Goal: Complete application form

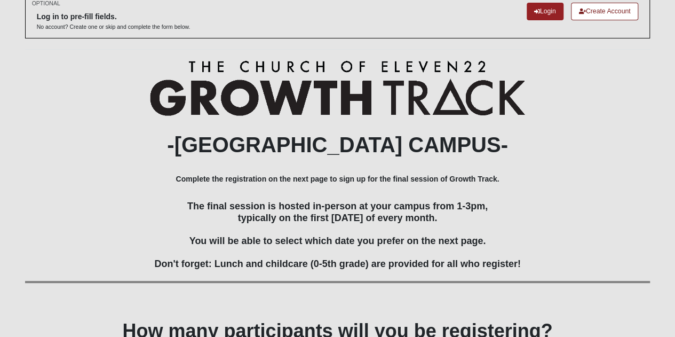
scroll to position [158, 0]
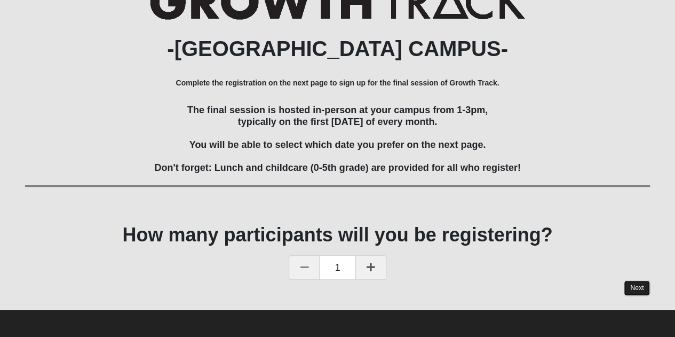
click at [636, 288] on link "Next" at bounding box center [637, 287] width 26 height 15
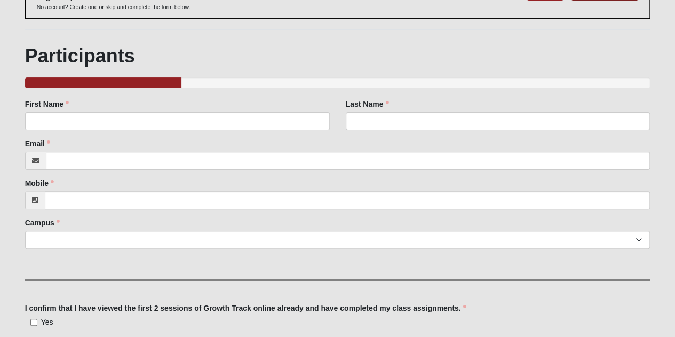
scroll to position [82, 0]
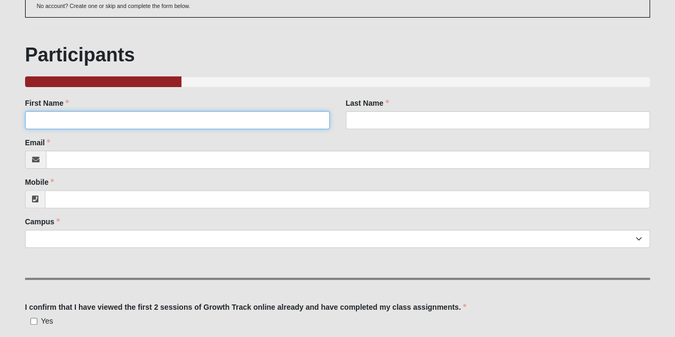
click at [231, 121] on input "First Name" at bounding box center [177, 120] width 305 height 18
type input "[PERSON_NAME]"
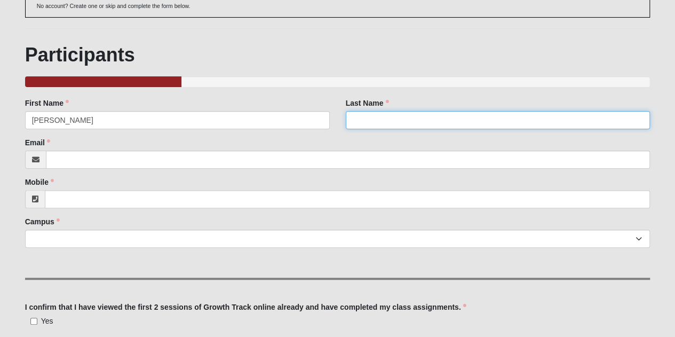
type input "[PERSON_NAME]"
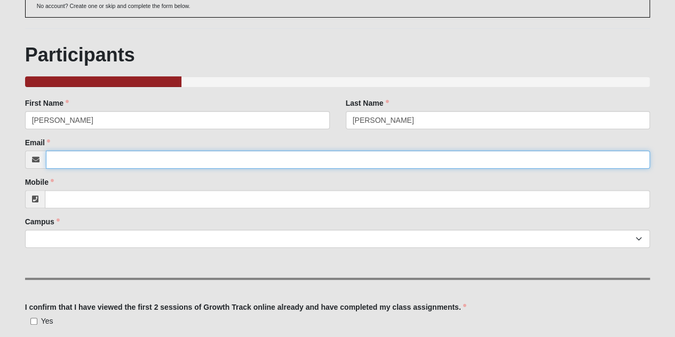
type input "[EMAIL_ADDRESS][DOMAIN_NAME]"
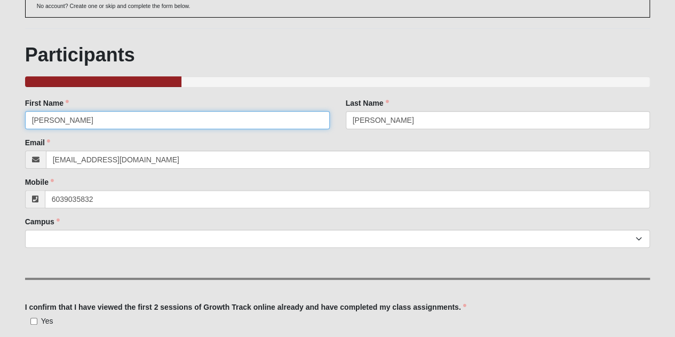
type input "[PHONE_NUMBER]"
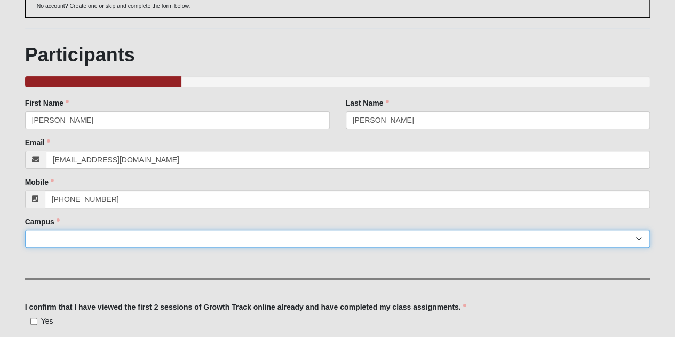
click at [262, 245] on select "Arlington Baymeadows Eleven22 Online [PERSON_NAME][GEOGRAPHIC_DATA] Jesup [GEOG…" at bounding box center [337, 238] width 625 height 18
click at [25, 229] on select "Arlington Baymeadows Eleven22 Online [PERSON_NAME][GEOGRAPHIC_DATA] Jesup [GEOG…" at bounding box center [337, 238] width 625 height 18
click at [110, 238] on select "Arlington Baymeadows Eleven22 Online [PERSON_NAME][GEOGRAPHIC_DATA] Jesup [GEOG…" at bounding box center [337, 238] width 625 height 18
select select "17"
click at [25, 229] on select "Arlington Baymeadows Eleven22 Online [PERSON_NAME][GEOGRAPHIC_DATA] Jesup [GEOG…" at bounding box center [337, 238] width 625 height 18
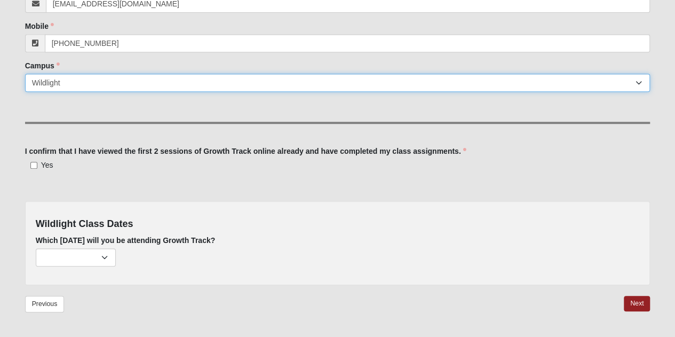
scroll to position [269, 0]
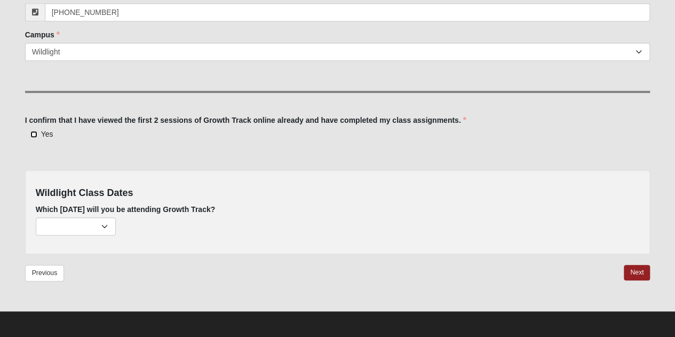
click at [33, 133] on input "Yes" at bounding box center [33, 134] width 7 height 7
checkbox input "true"
click at [107, 226] on select "[DATE] (none remaining) [DATE] (none remaining) [DATE] (none remaining) [DATE] …" at bounding box center [76, 226] width 80 height 18
click at [36, 217] on select "[DATE] (none remaining) [DATE] (none remaining) [DATE] (none remaining) [DATE] …" at bounding box center [76, 226] width 80 height 18
click at [105, 225] on select "[DATE] (none remaining) [DATE] (none remaining) [DATE] (none remaining) [DATE] …" at bounding box center [76, 226] width 80 height 18
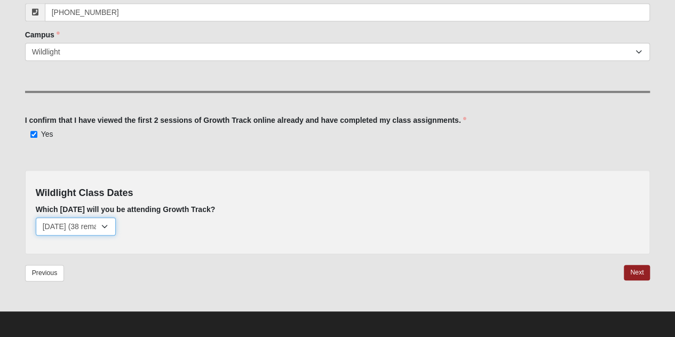
select select "736"
click at [36, 217] on select "[DATE] (none remaining) [DATE] (none remaining) [DATE] (none remaining) [DATE] …" at bounding box center [76, 226] width 80 height 18
click at [642, 276] on link "Next" at bounding box center [637, 272] width 26 height 15
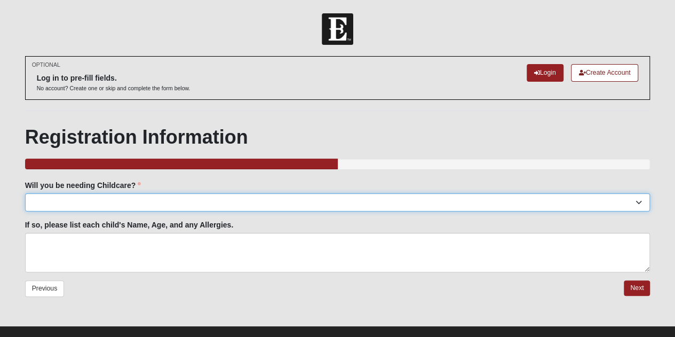
click at [604, 198] on select "Yes No" at bounding box center [337, 202] width 625 height 18
select select "No"
click at [25, 193] on select "Yes No" at bounding box center [337, 202] width 625 height 18
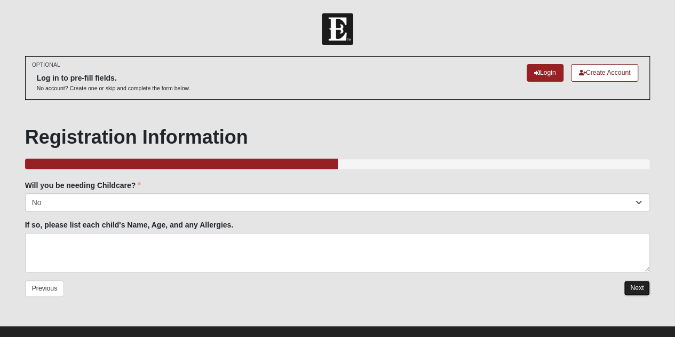
click at [639, 287] on link "Next" at bounding box center [637, 287] width 26 height 15
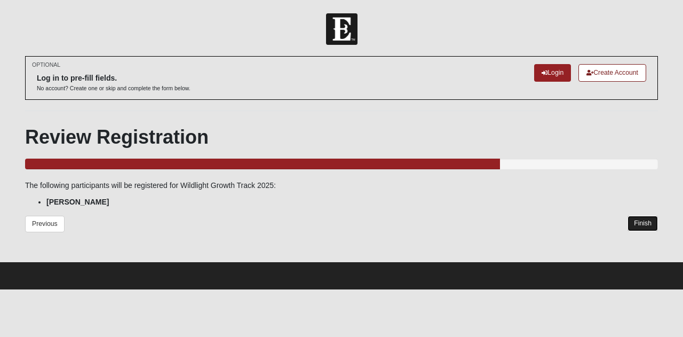
click at [646, 222] on link "Finish" at bounding box center [643, 223] width 30 height 15
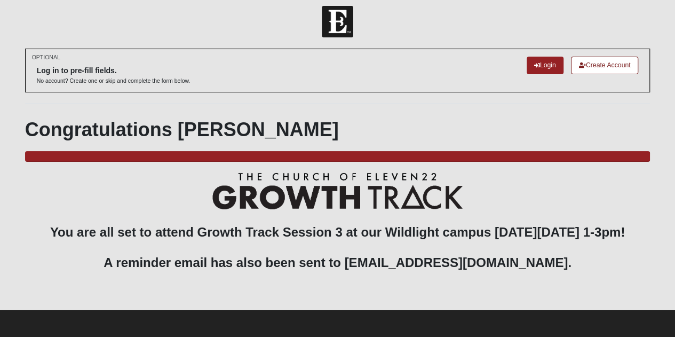
scroll to position [22, 0]
